Goal: Information Seeking & Learning: Learn about a topic

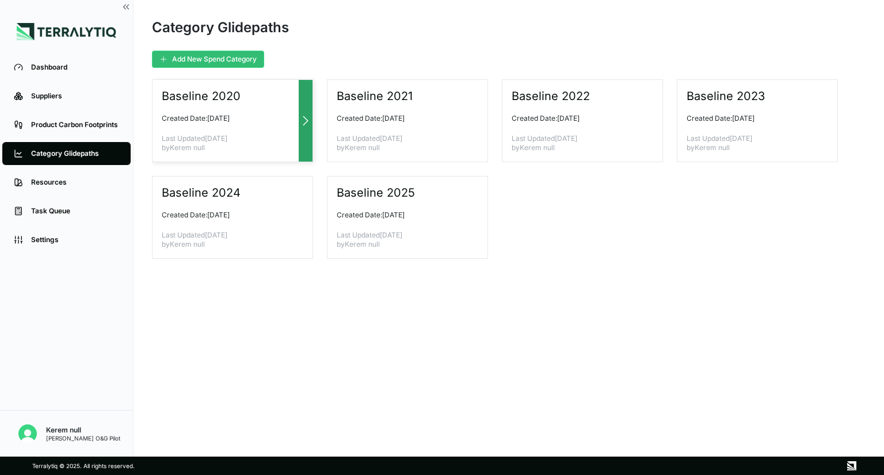
click at [288, 106] on div "Baseline 2020 Created Date: [DATE] Last Updated [DATE] by Kerem null" at bounding box center [232, 120] width 161 height 83
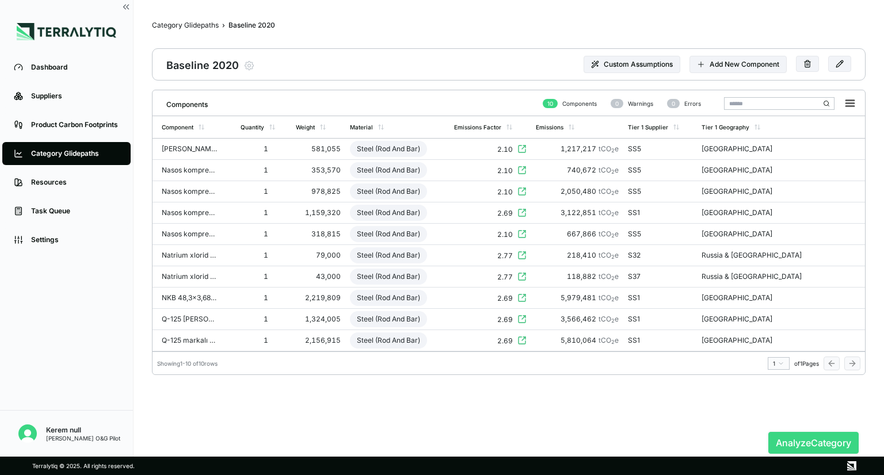
click at [786, 444] on button "Analyze Category" at bounding box center [813, 443] width 90 height 22
click at [94, 147] on link "Category Glidepaths" at bounding box center [66, 153] width 128 height 23
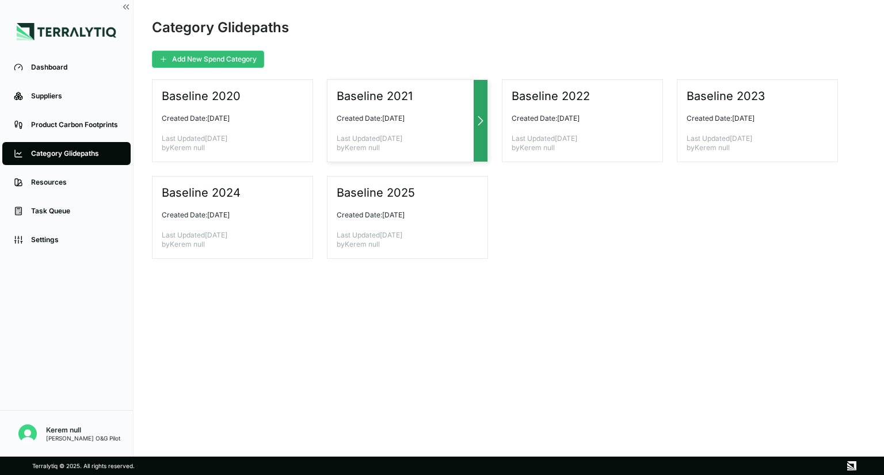
click at [371, 128] on div "Baseline 2021 Created Date: [DATE] Last Updated [DATE] by Kerem null" at bounding box center [407, 120] width 161 height 83
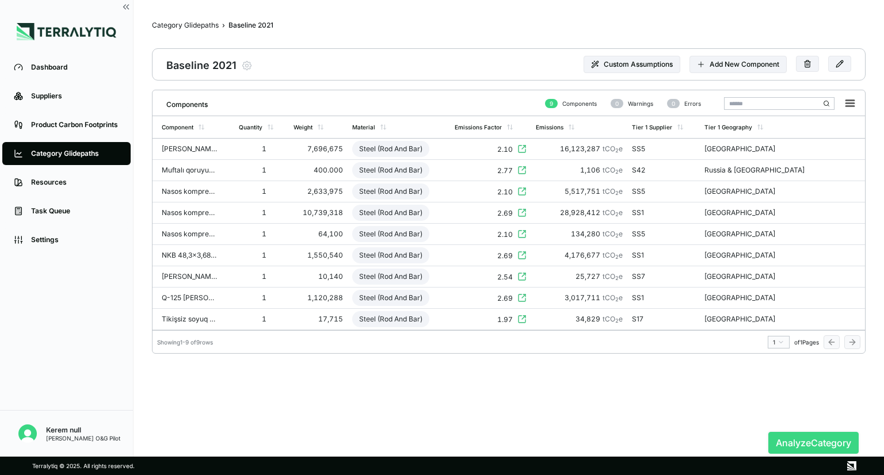
click at [780, 441] on button "Analyze Category" at bounding box center [813, 443] width 90 height 22
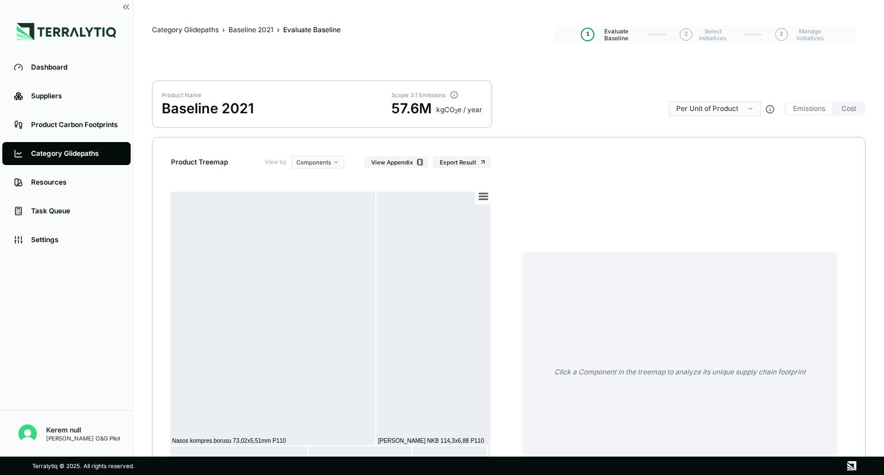
drag, startPoint x: 95, startPoint y: 155, endPoint x: 132, endPoint y: 149, distance: 37.8
click at [95, 154] on div "Category Glidepaths" at bounding box center [75, 153] width 88 height 9
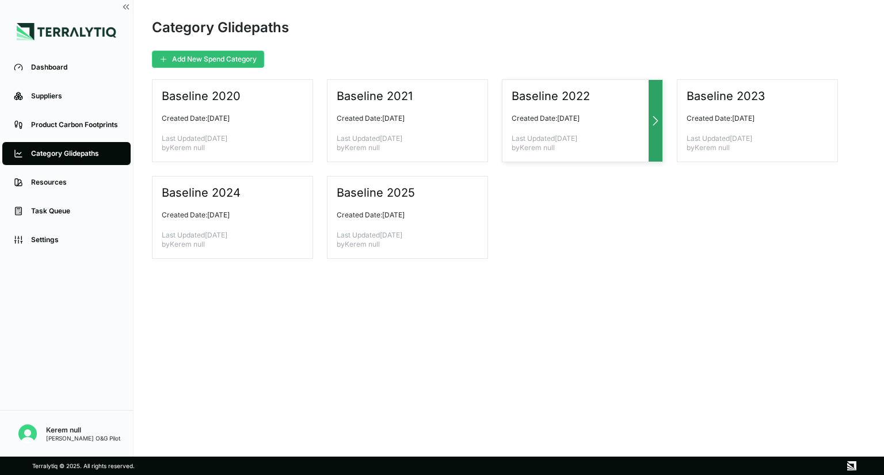
click at [544, 135] on p "Last Updated [DATE] by Kerem null" at bounding box center [577, 143] width 132 height 18
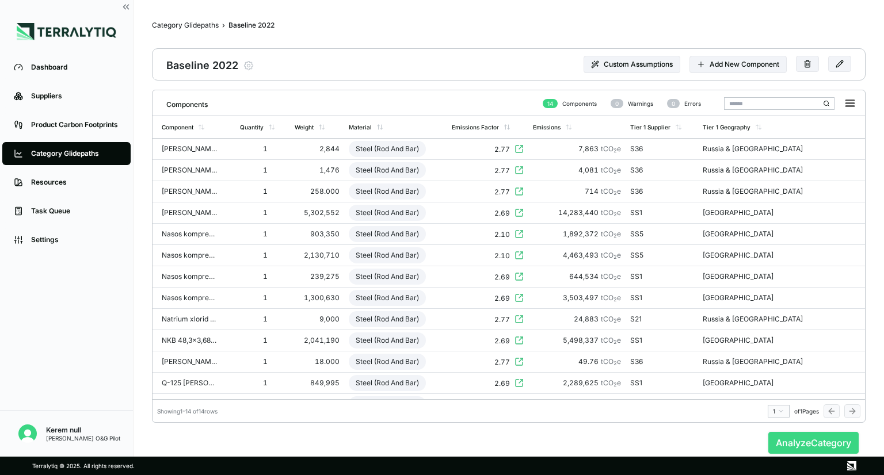
click at [783, 442] on button "Analyze Category" at bounding box center [813, 443] width 90 height 22
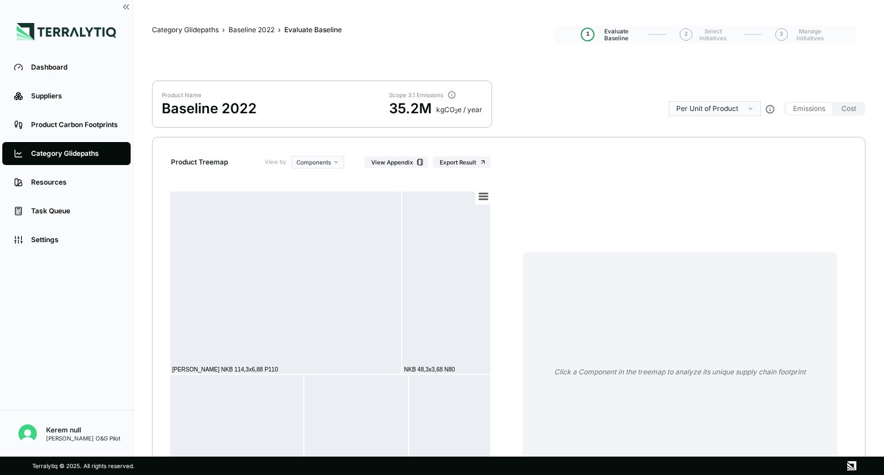
click at [99, 159] on link "Category Glidepaths" at bounding box center [66, 153] width 128 height 23
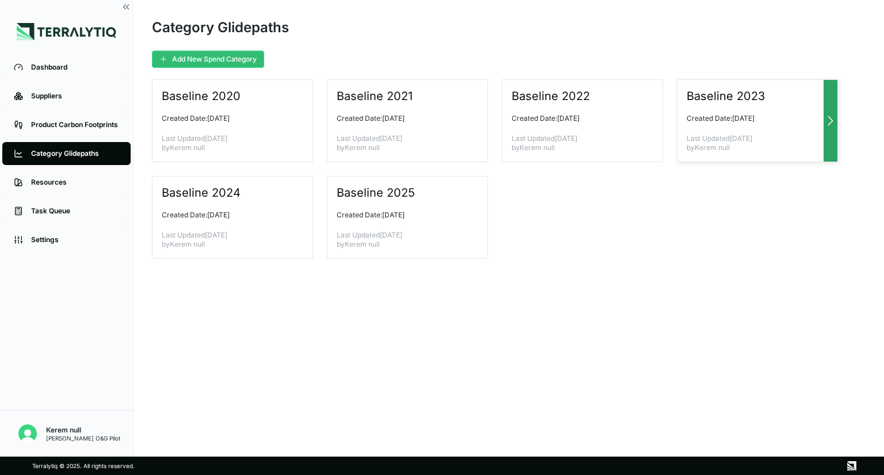
click at [703, 127] on div "Baseline 2023 Created Date: [DATE] Last Updated [DATE] by Kerem null" at bounding box center [757, 120] width 161 height 83
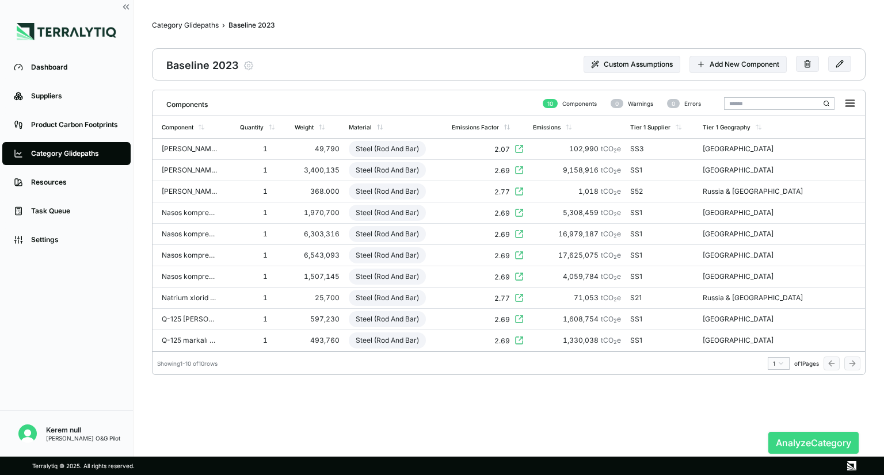
click at [782, 440] on button "Analyze Category" at bounding box center [813, 443] width 90 height 22
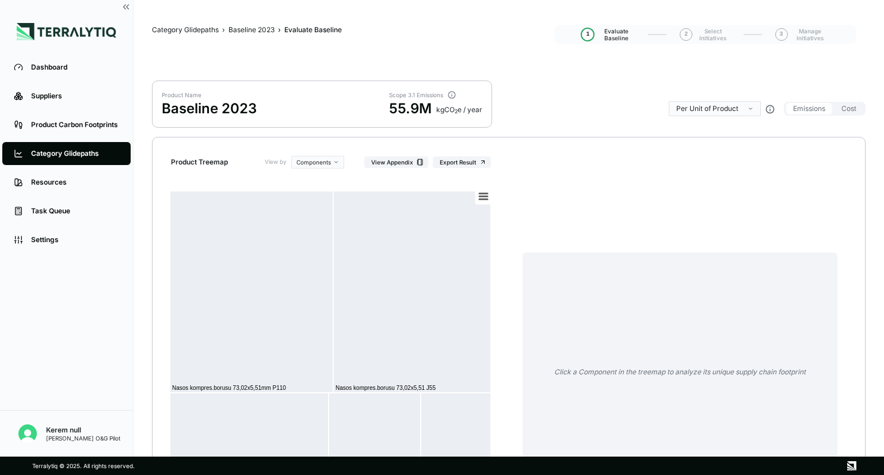
click at [89, 152] on div "Category Glidepaths" at bounding box center [75, 153] width 88 height 9
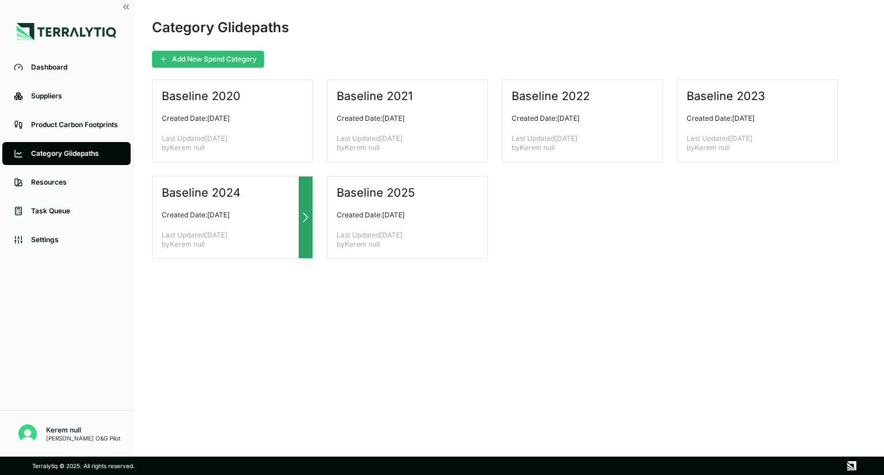
click at [227, 197] on h3 "Baseline 2024" at bounding box center [202, 193] width 80 height 14
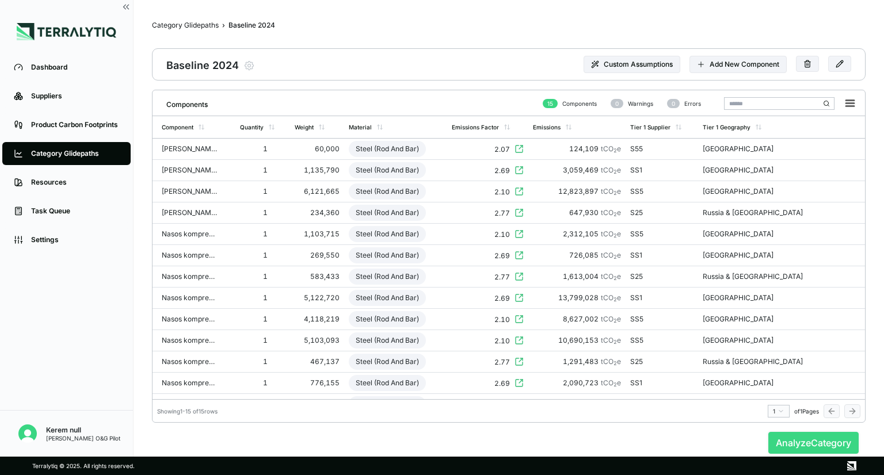
click at [811, 449] on button "Analyze Category" at bounding box center [813, 443] width 90 height 22
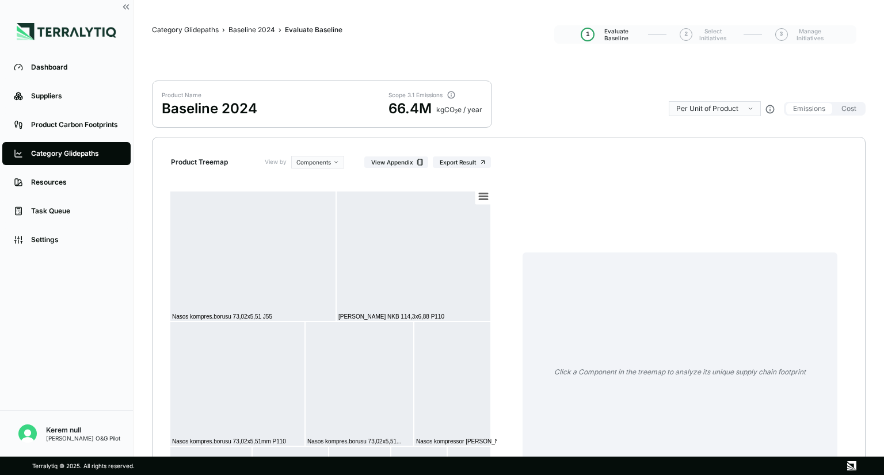
click at [90, 155] on div "Category Glidepaths" at bounding box center [75, 153] width 88 height 9
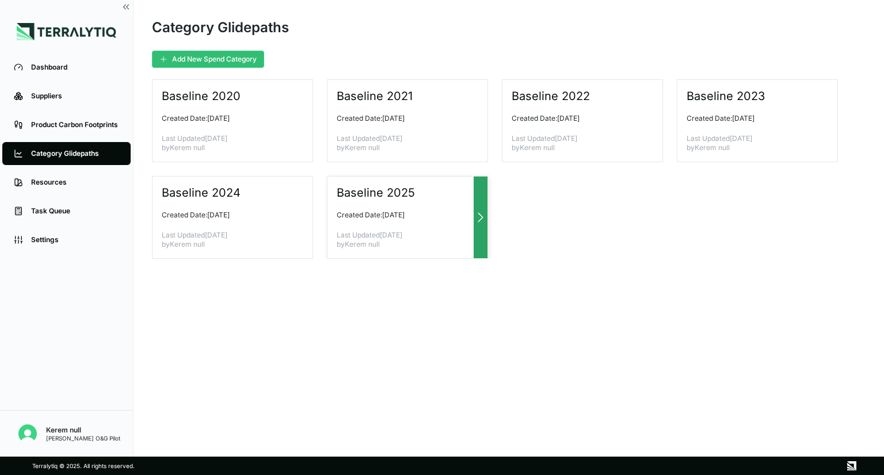
click at [395, 198] on h3 "Baseline 2025" at bounding box center [376, 193] width 79 height 14
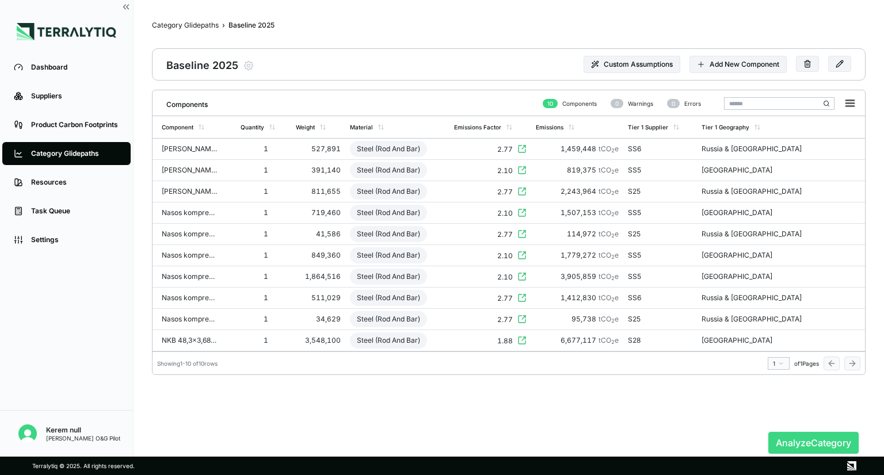
click at [790, 439] on button "Analyze Category" at bounding box center [813, 443] width 90 height 22
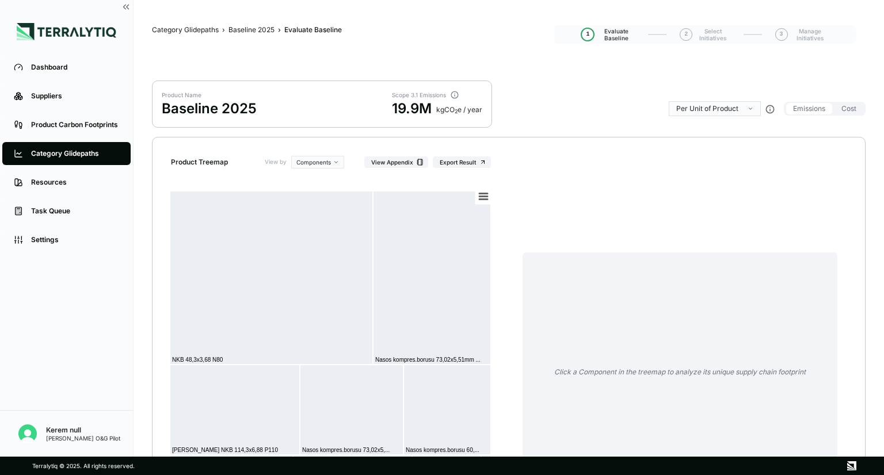
click at [51, 166] on li "Category Glidepaths" at bounding box center [66, 153] width 133 height 29
click at [55, 158] on div "Category Glidepaths" at bounding box center [75, 153] width 88 height 9
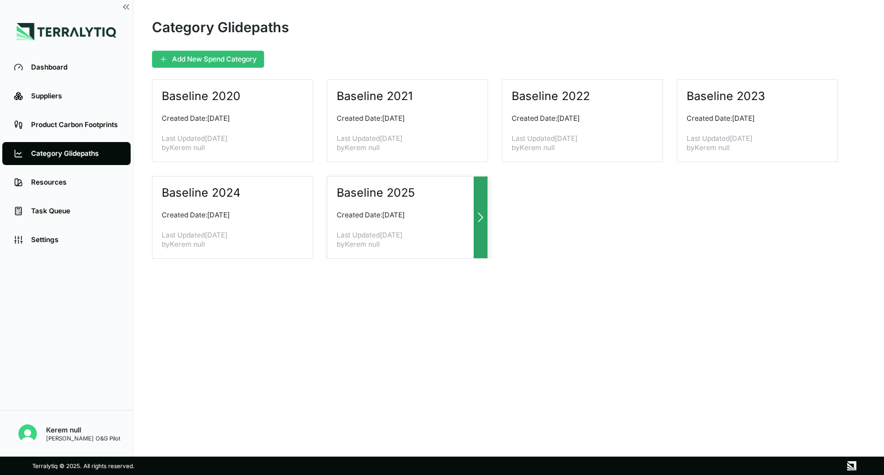
click at [362, 201] on div "Baseline 2025 Created Date: [DATE] Last Updated [DATE] by Kerem null" at bounding box center [407, 217] width 161 height 83
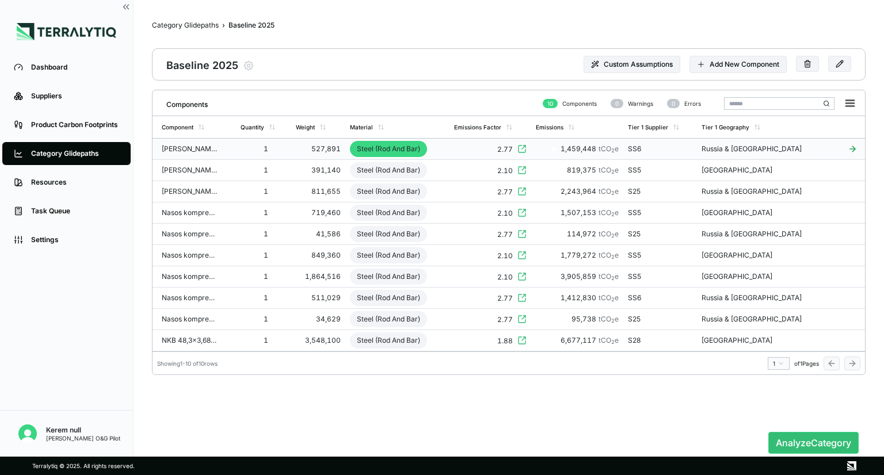
click at [619, 150] on span "tCO 2 e" at bounding box center [608, 148] width 20 height 9
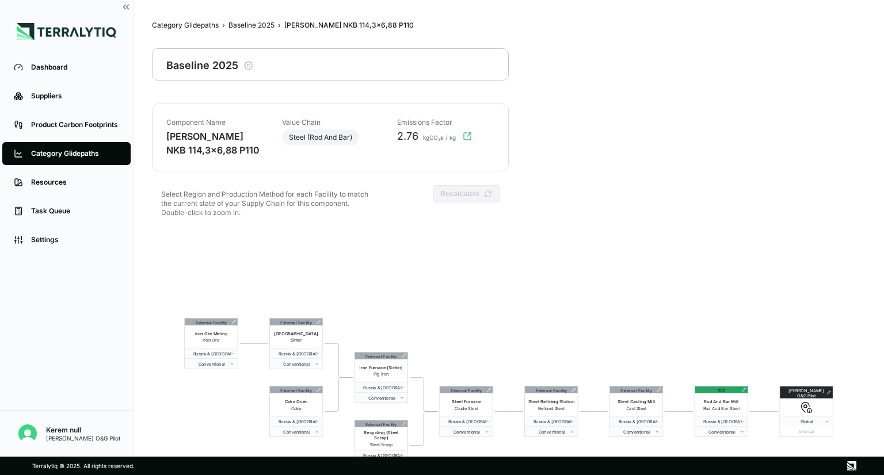
drag, startPoint x: 104, startPoint y: 148, endPoint x: 113, endPoint y: 149, distance: 9.3
click at [104, 148] on link "Category Glidepaths" at bounding box center [66, 153] width 128 height 23
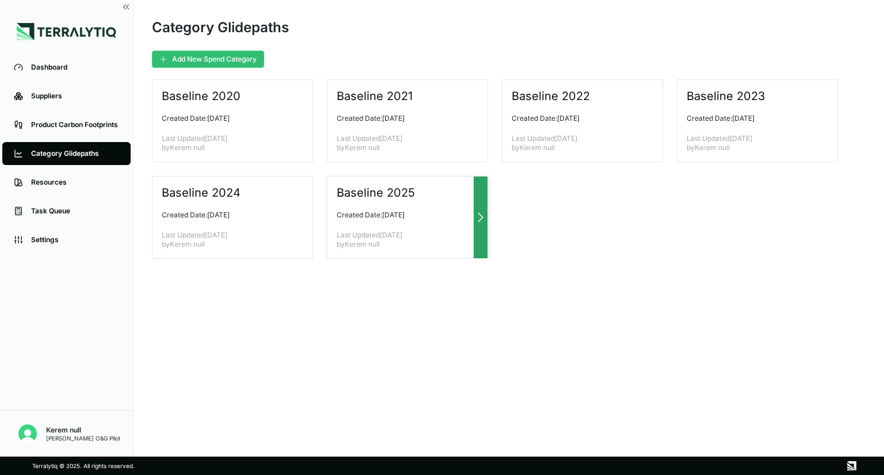
click at [379, 207] on div "Baseline 2025 Created Date: [DATE] Last Updated [DATE] by Kerem null" at bounding box center [407, 217] width 161 height 83
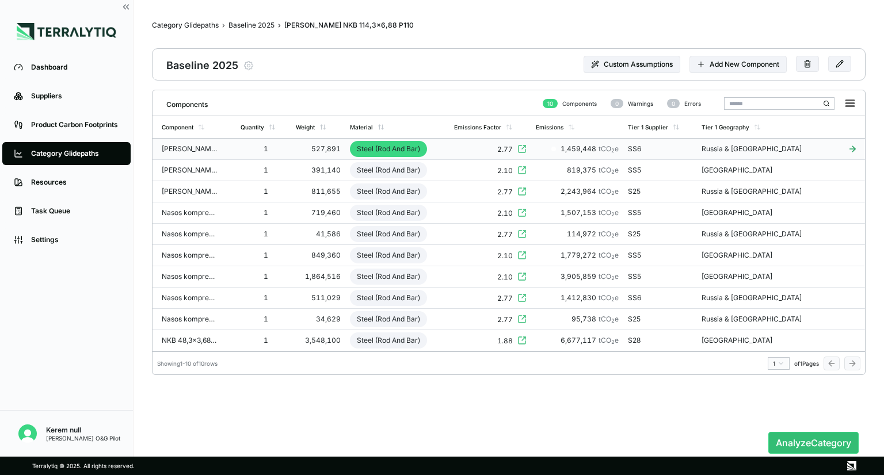
click at [291, 155] on td "1" at bounding box center [263, 149] width 55 height 21
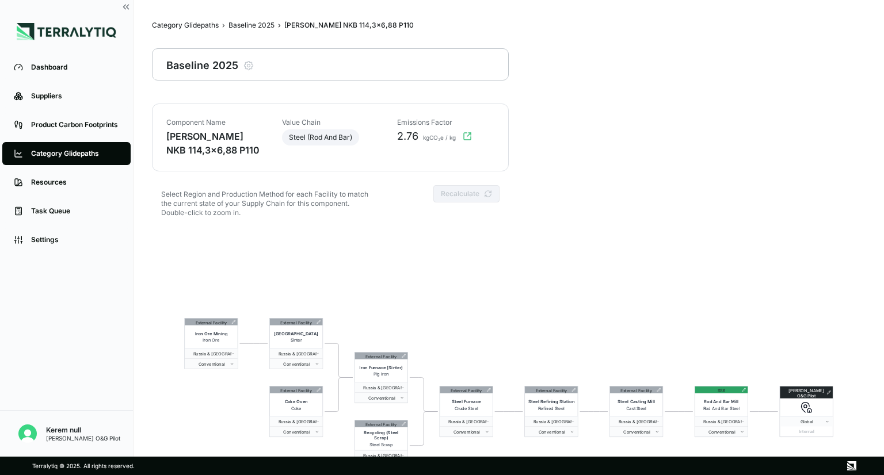
click at [468, 133] on icon "button" at bounding box center [467, 136] width 9 height 9
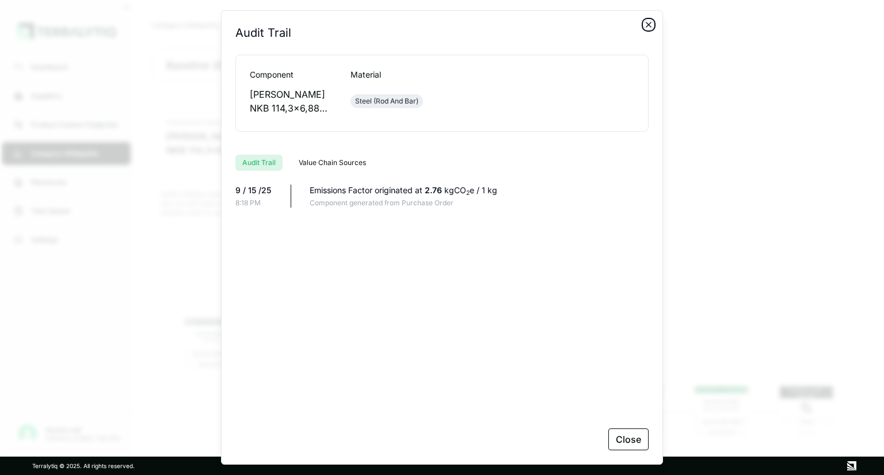
click at [649, 28] on icon "button" at bounding box center [648, 24] width 9 height 9
